Goal: Check status: Check status

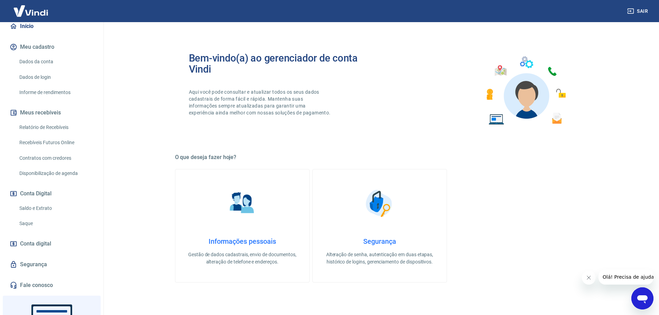
scroll to position [69, 0]
click at [35, 206] on link "Saldo e Extrato" at bounding box center [56, 207] width 79 height 14
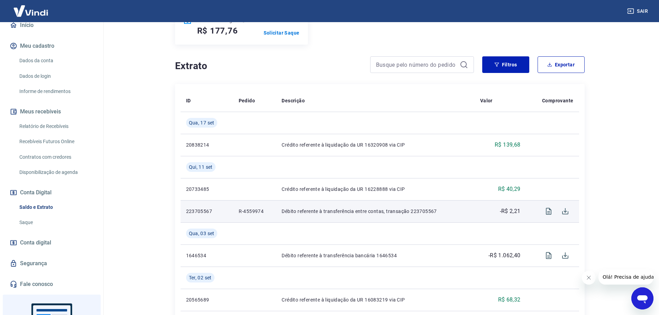
scroll to position [138, 0]
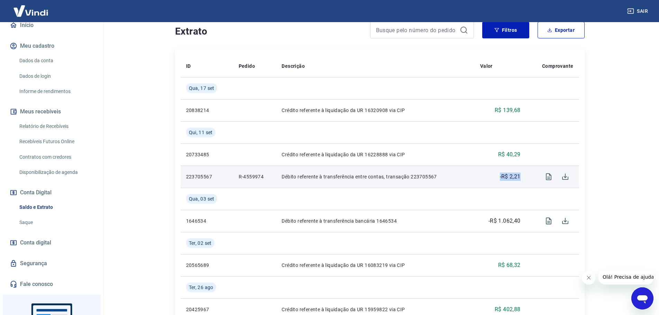
drag, startPoint x: 522, startPoint y: 176, endPoint x: 495, endPoint y: 178, distance: 27.1
click at [495, 178] on td "-R$ 2,21" at bounding box center [501, 177] width 52 height 22
click at [547, 177] on icon "Visualizar" at bounding box center [549, 177] width 8 height 8
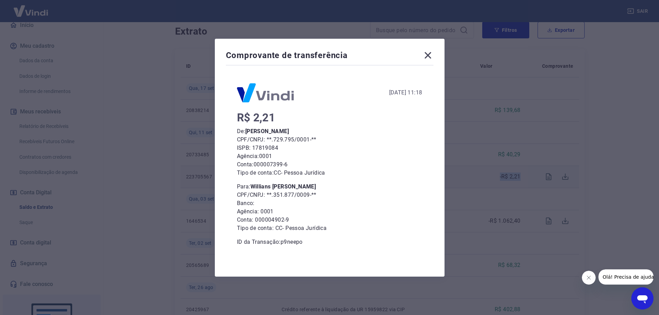
scroll to position [104, 0]
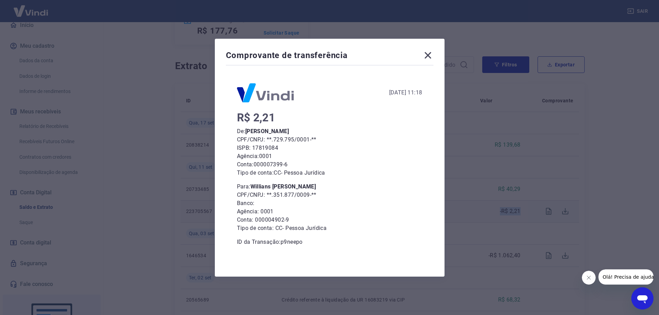
drag, startPoint x: 255, startPoint y: 185, endPoint x: 371, endPoint y: 169, distance: 117.7
click at [336, 189] on p "Para: [PERSON_NAME]" at bounding box center [329, 187] width 185 height 8
click at [428, 56] on icon at bounding box center [428, 55] width 11 height 11
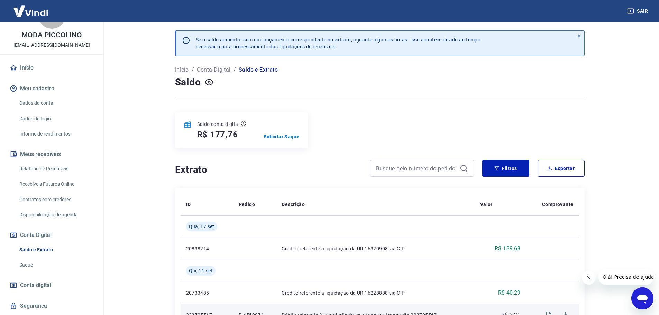
scroll to position [0, 0]
